Goal: Contribute content

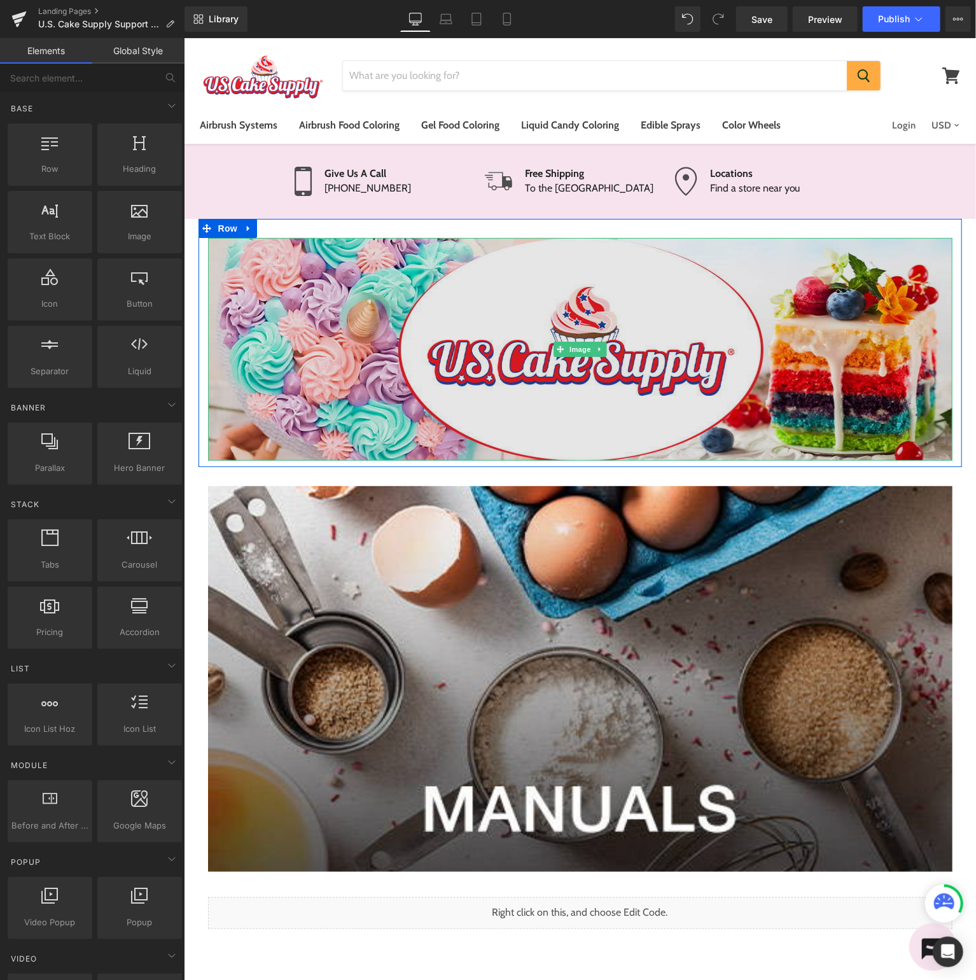
click at [593, 330] on img at bounding box center [579, 348] width 745 height 223
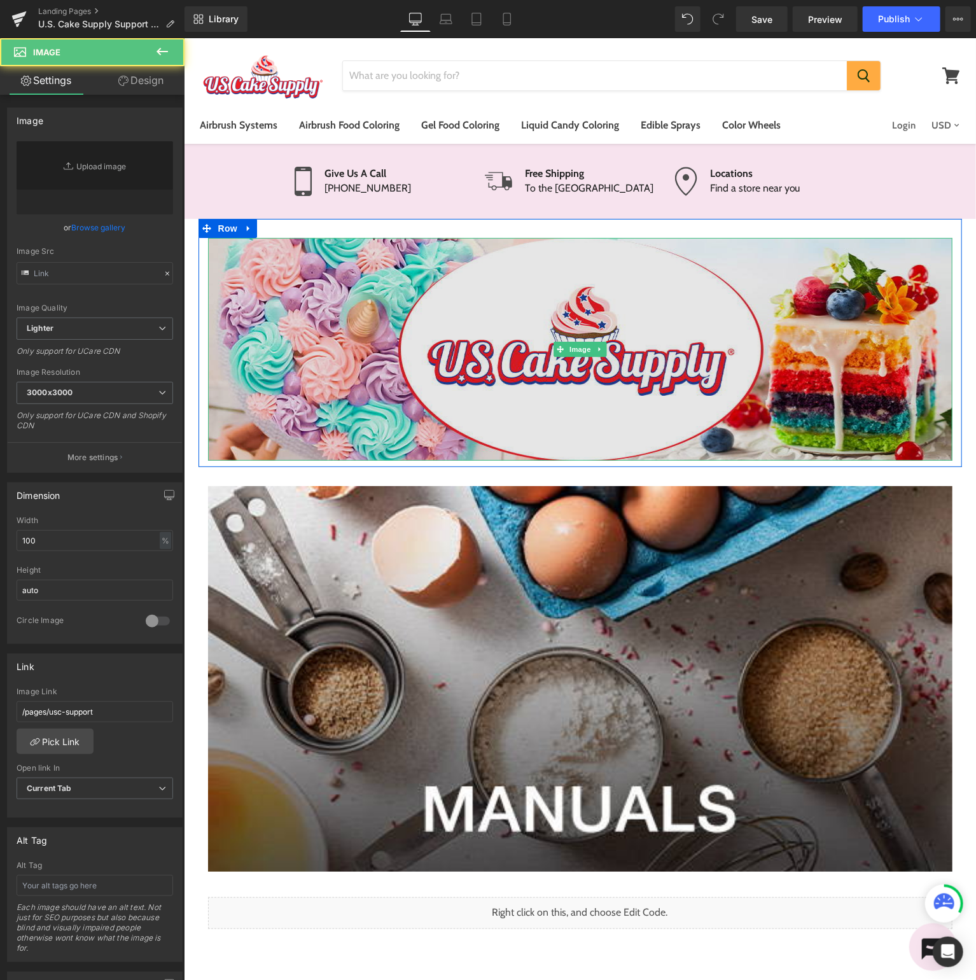
type input "[URL][DOMAIN_NAME]"
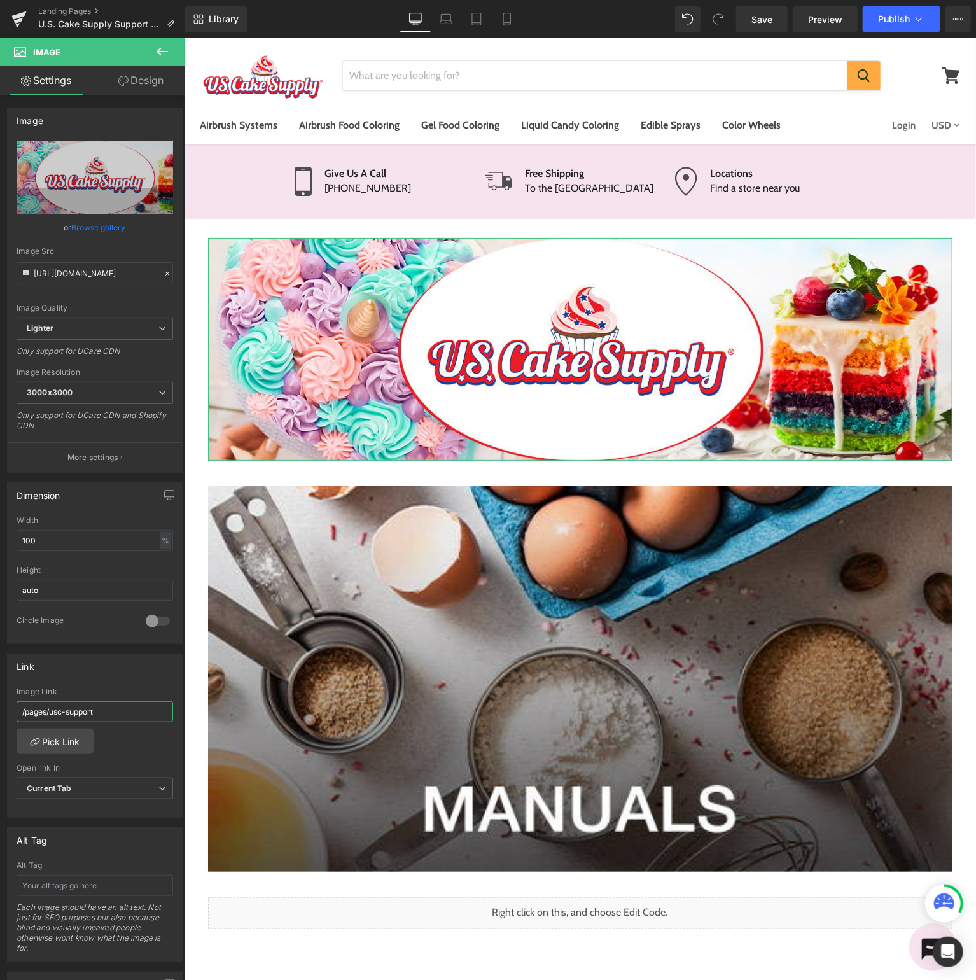
click at [125, 704] on input "/pages/usc-support" at bounding box center [95, 711] width 157 height 21
type input "/pages/usc-knowledge"
click at [910, 23] on span "Publish" at bounding box center [894, 19] width 32 height 10
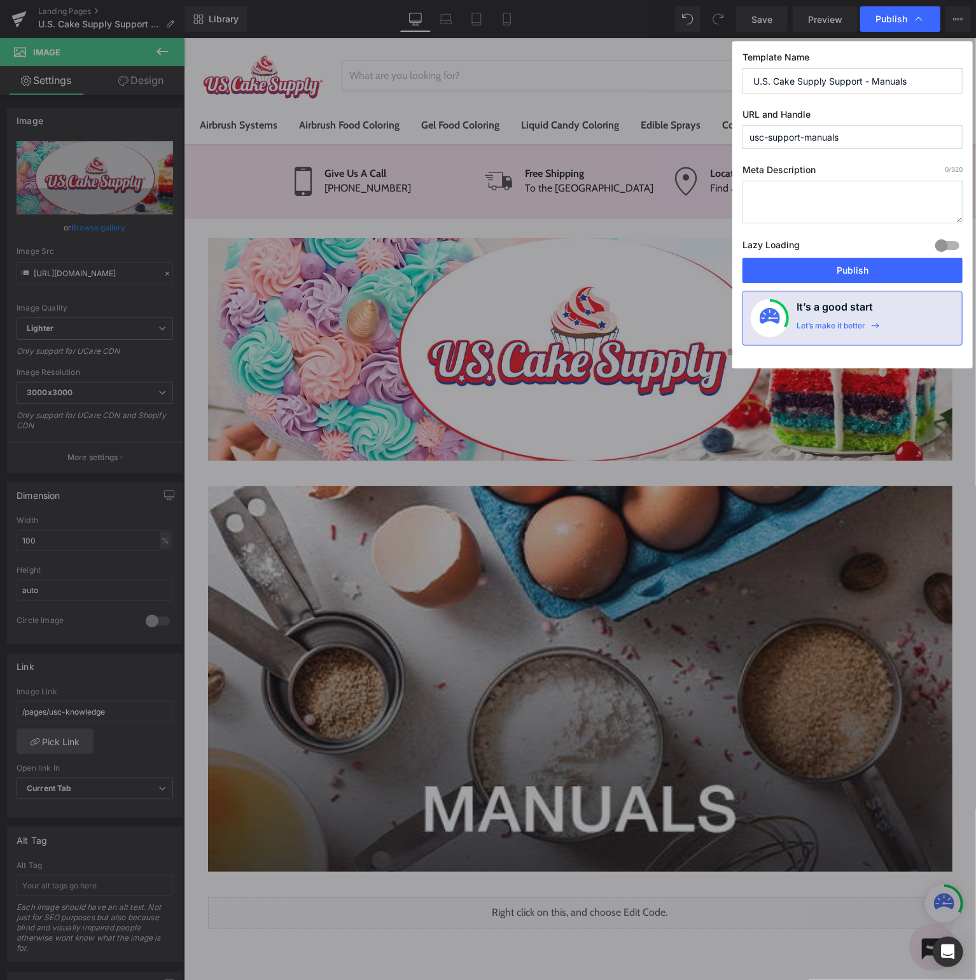
click at [839, 80] on input "U.S. Cake Supply Support - Manuals" at bounding box center [853, 80] width 220 height 25
type input "U.S. Cake Supply Knowledge - Manuals"
click at [782, 139] on input "usc-support-manuals" at bounding box center [853, 137] width 220 height 24
click at [781, 139] on input "usc-support-manuals" at bounding box center [853, 137] width 220 height 24
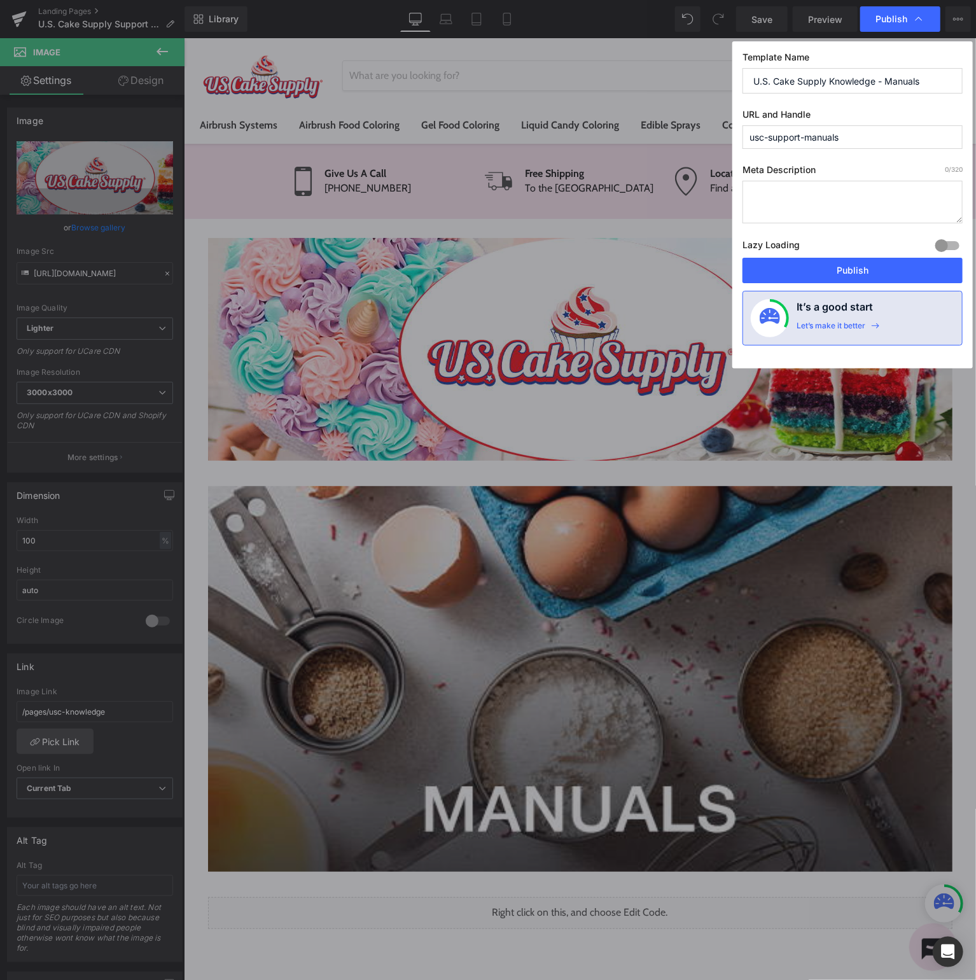
click at [791, 134] on input "usc-support-manuals" at bounding box center [853, 137] width 220 height 24
type input "usc-knowledge-manuals"
click at [897, 265] on button "Publish" at bounding box center [853, 270] width 220 height 25
